Goal: Task Accomplishment & Management: Complete application form

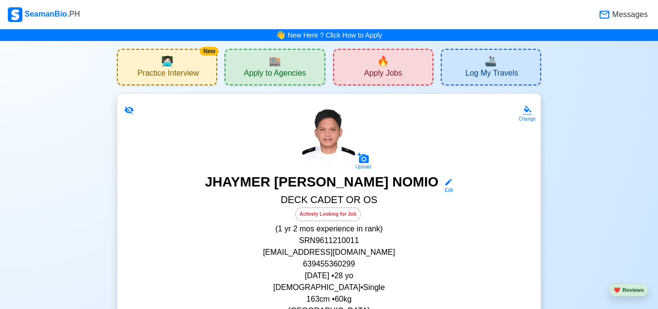
click at [371, 59] on div "🔥 Apply Jobs" at bounding box center [383, 67] width 100 height 37
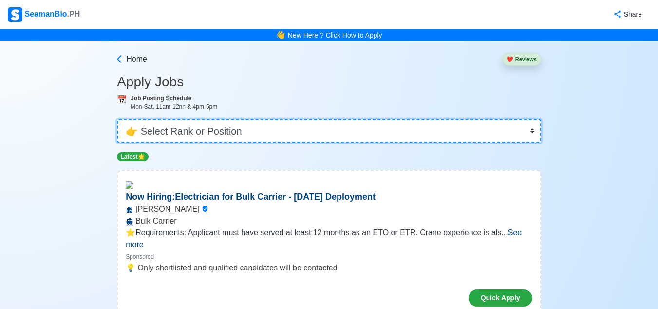
click at [531, 129] on select "👉 Select Rank or Position Master Chief Officer 2nd Officer 3rd Officer Junior O…" at bounding box center [329, 130] width 425 height 23
click at [118, 119] on select "👉 Select Rank or Position Master Chief Officer 2nd Officer 3rd Officer Junior O…" at bounding box center [329, 130] width 425 height 23
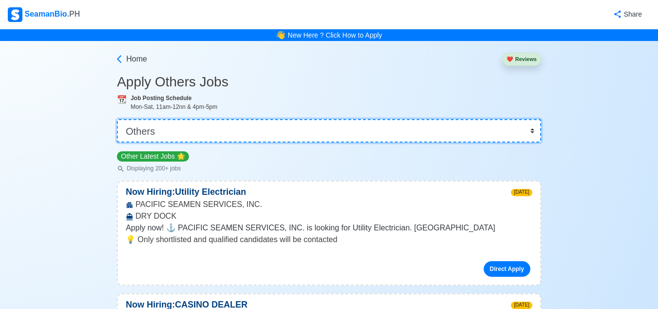
click at [531, 134] on select "👉 Select Rank or Position Master Chief Officer 2nd Officer 3rd Officer Junior O…" at bounding box center [329, 130] width 425 height 23
select select "Ordinary [PERSON_NAME]"
click at [118, 119] on select "👉 Select Rank or Position Master Chief Officer 2nd Officer 3rd Officer Junior O…" at bounding box center [329, 130] width 425 height 23
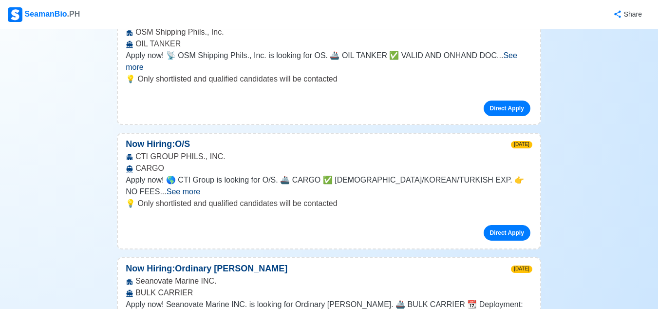
scroll to position [341, 0]
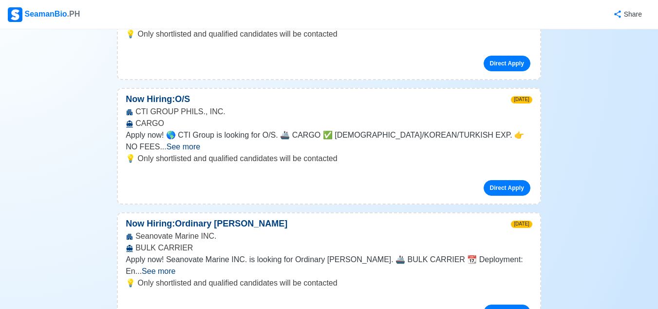
click at [175, 267] on span "See more" at bounding box center [159, 271] width 34 height 8
